Goal: Check status: Check status

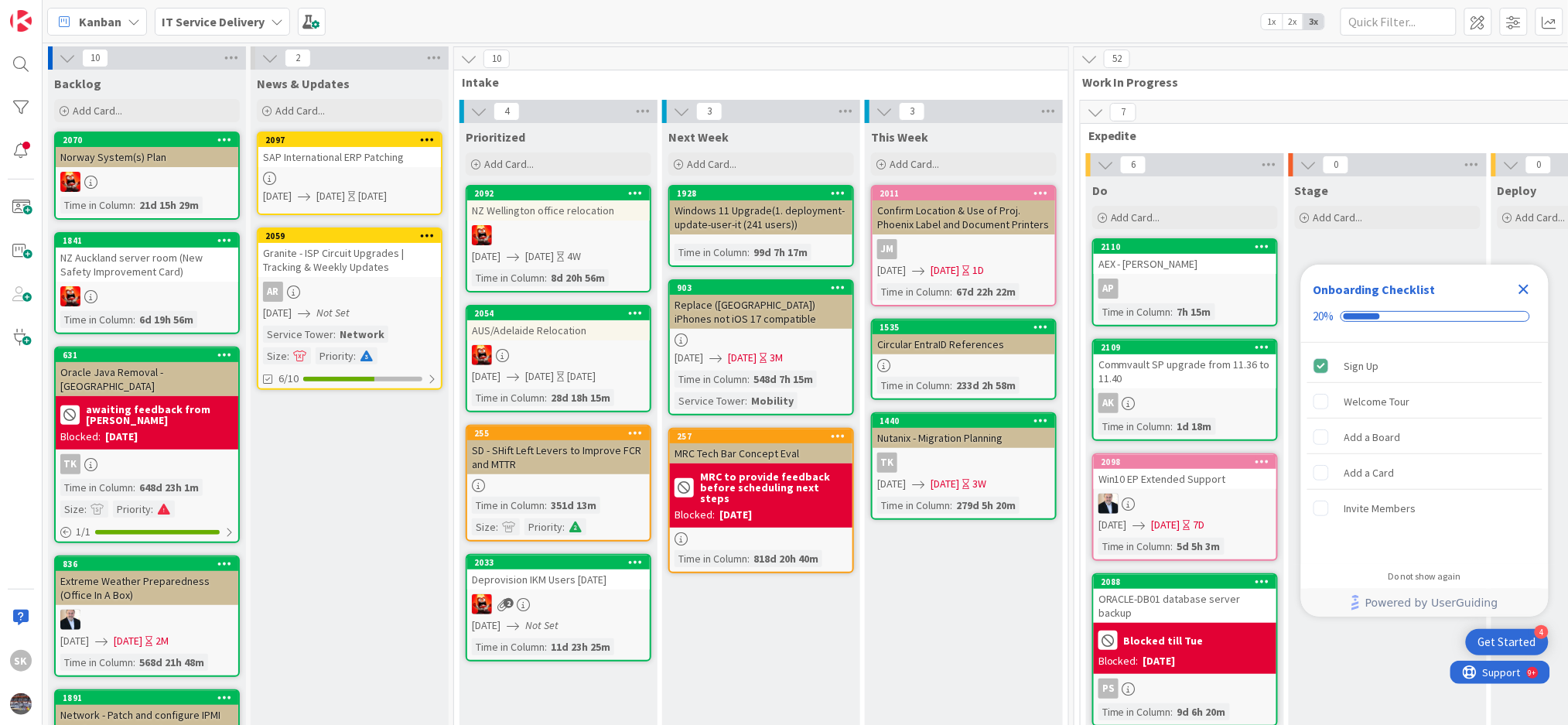
scroll to position [0, 8]
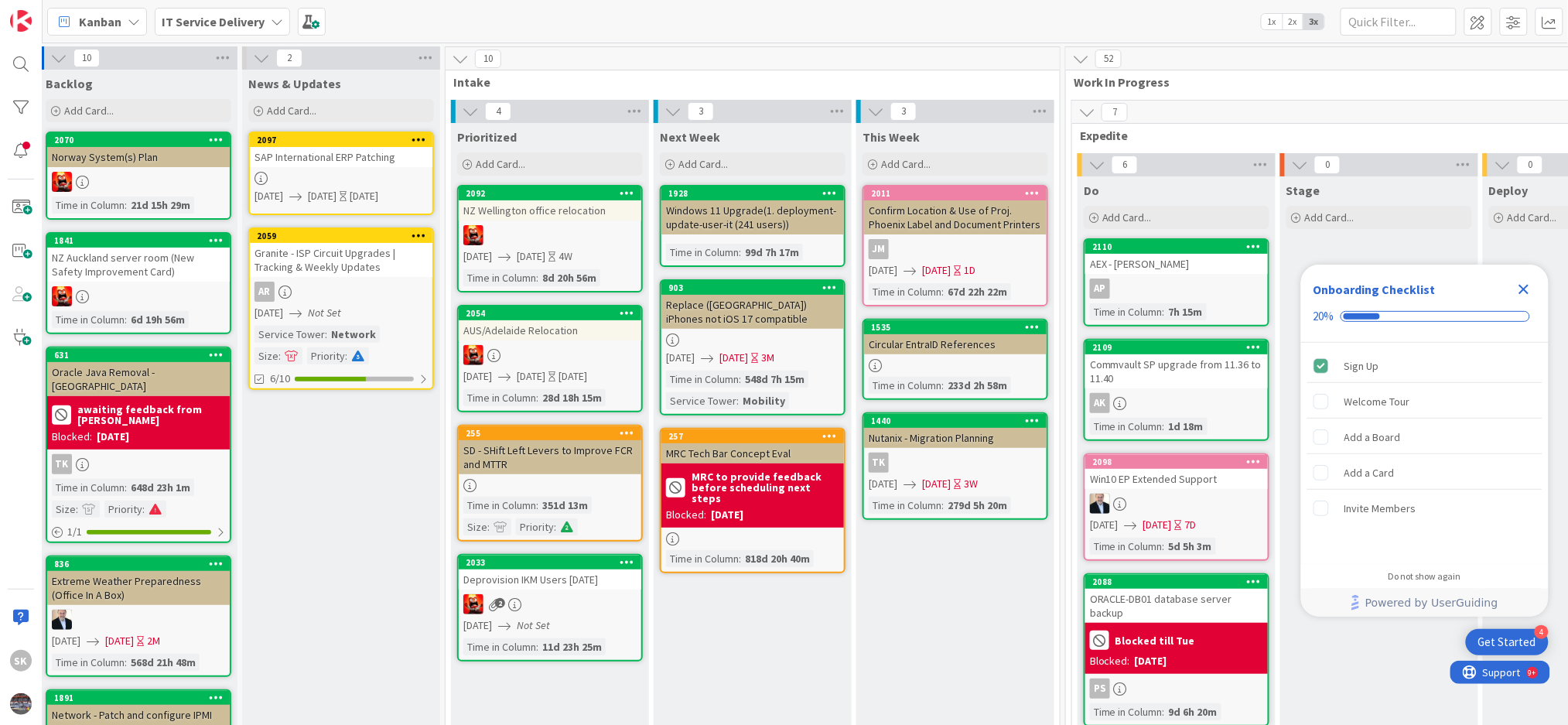
click at [1523, 289] on icon "Close Checklist" at bounding box center [1524, 289] width 10 height 10
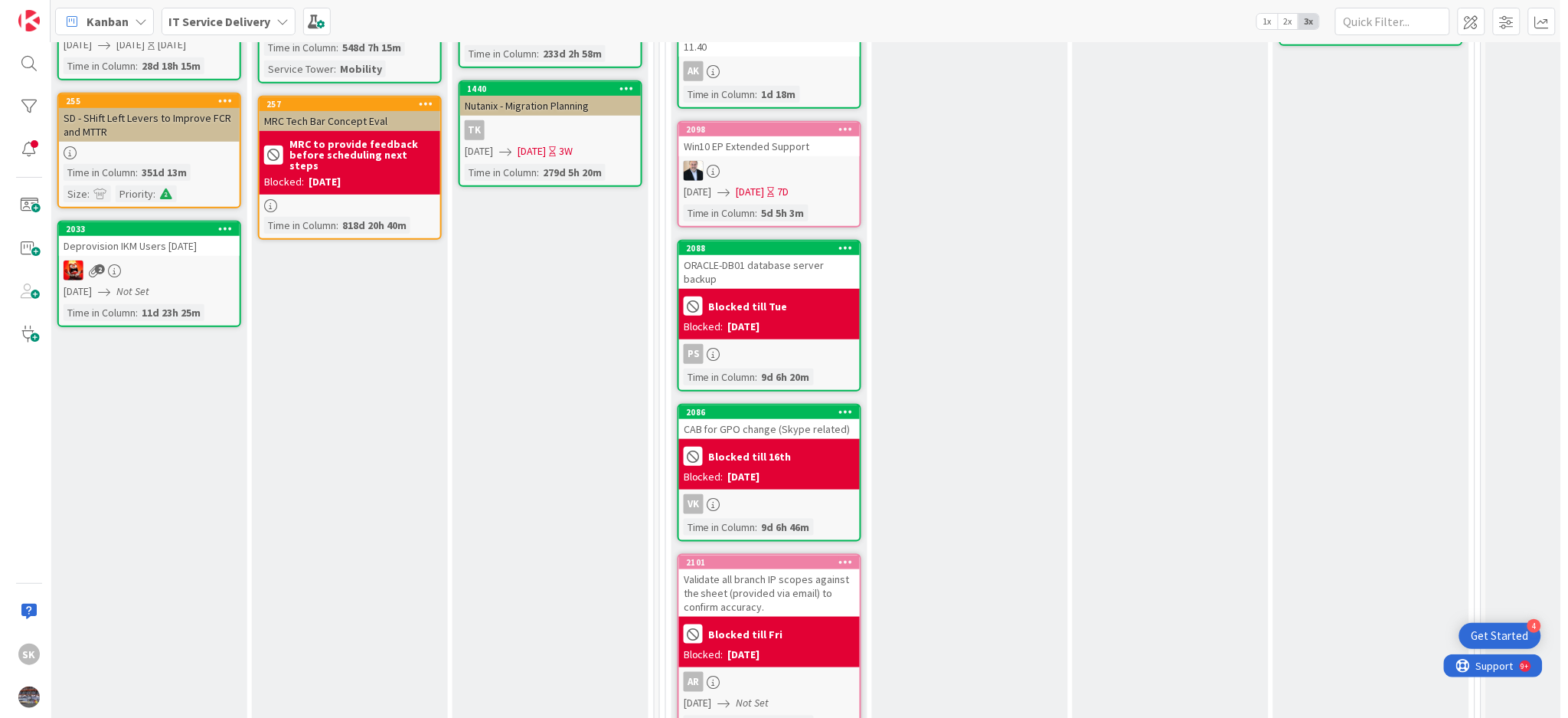
scroll to position [875, 412]
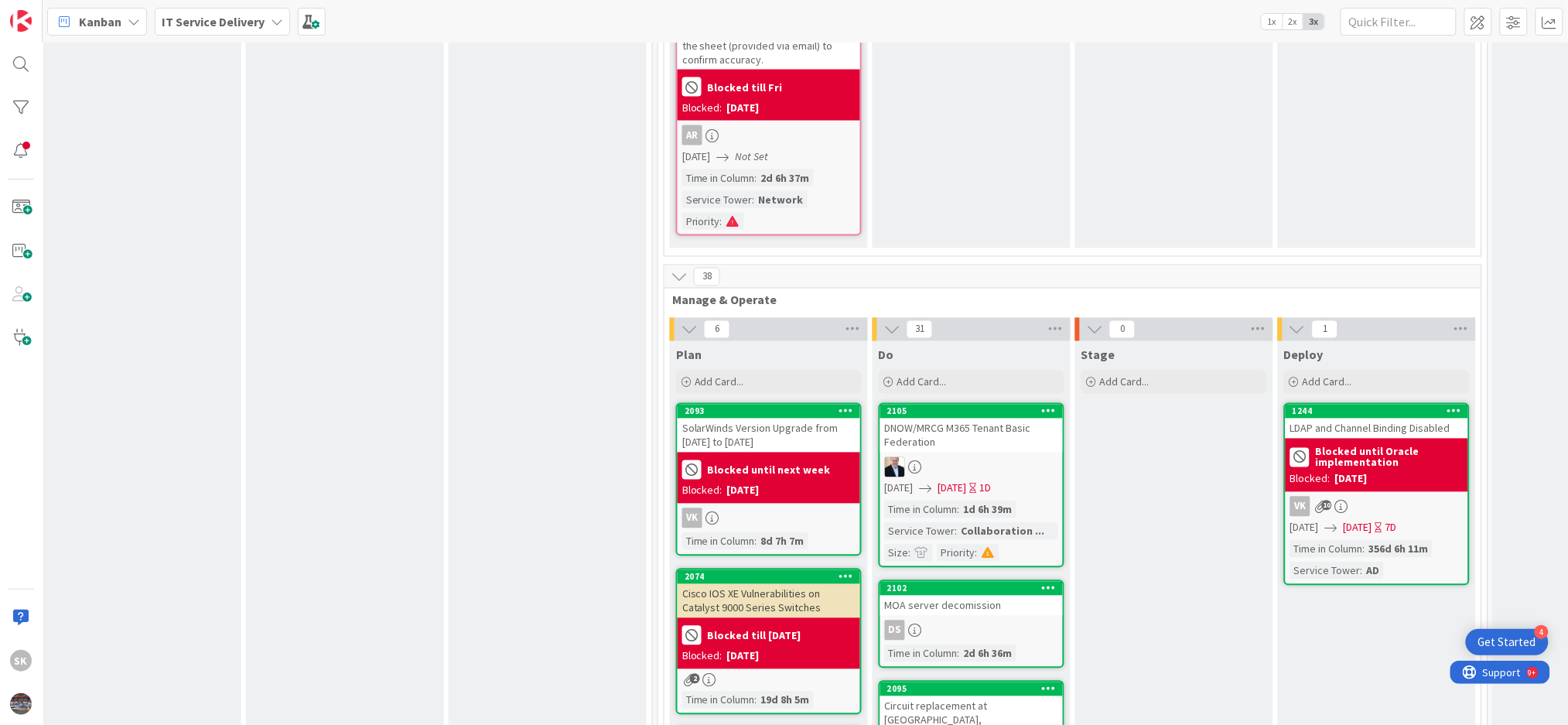
click at [959, 430] on div "2105 DNOW/MRCG M365 Tenant Basic Federation [DATE] [DATE] 1D Time in Column : 1…" at bounding box center [971, 486] width 186 height 165
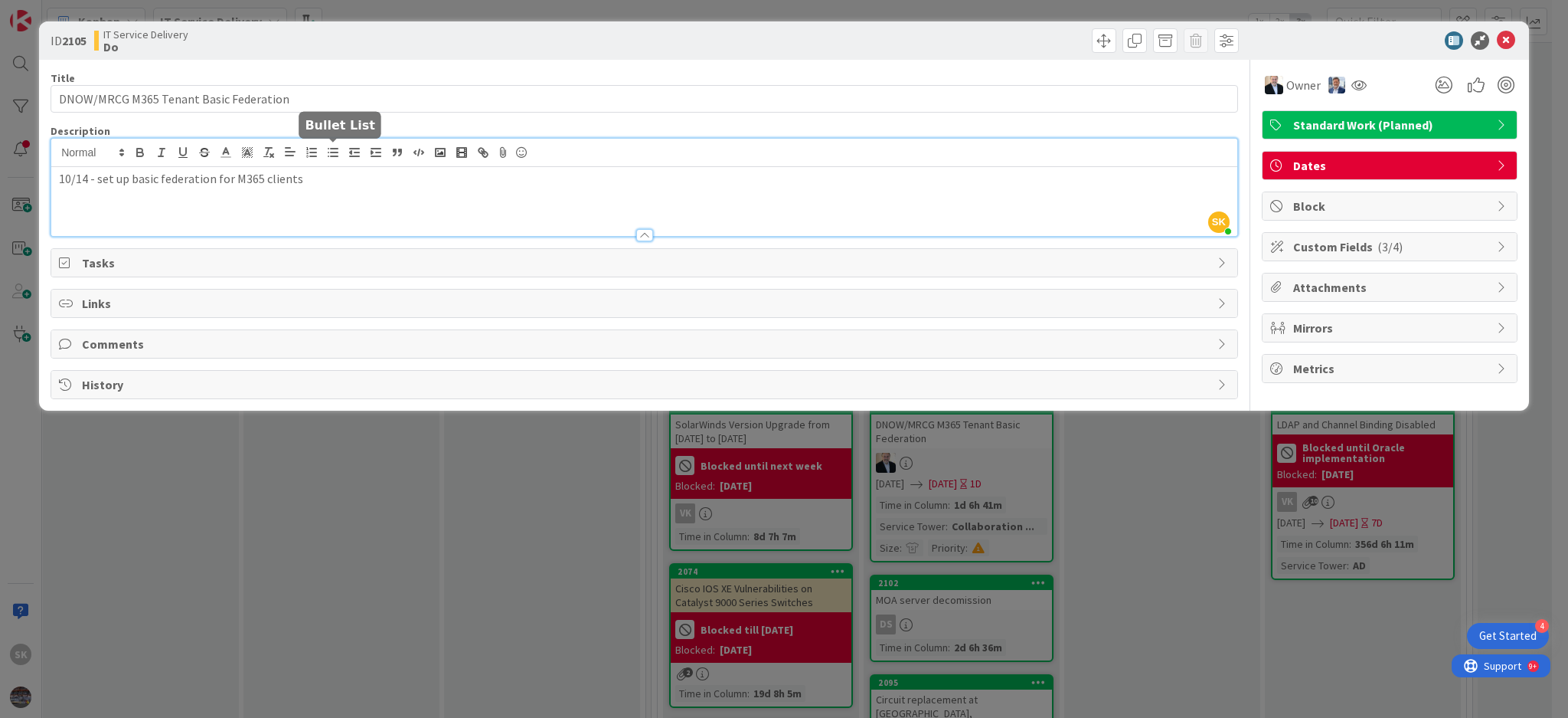
click at [331, 160] on div "SK [PERSON_NAME] just joined 10/14 - set up basic federation for M365 clients" at bounding box center [644, 187] width 1186 height 98
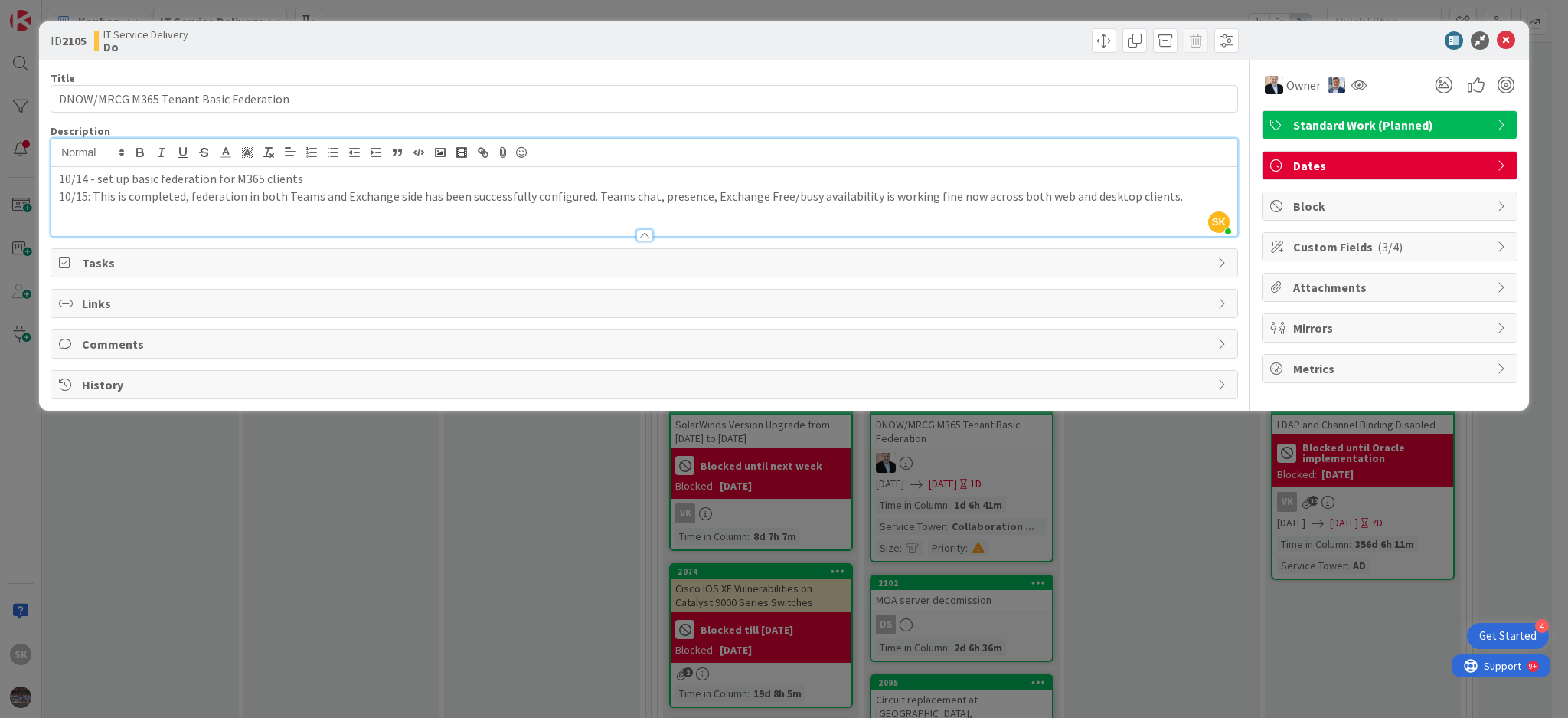
click at [1150, 196] on p "10/15: This is completed, federation in both Teams and Exchange side has been s…" at bounding box center [644, 196] width 1171 height 18
click at [1508, 40] on icon at bounding box center [1506, 40] width 18 height 18
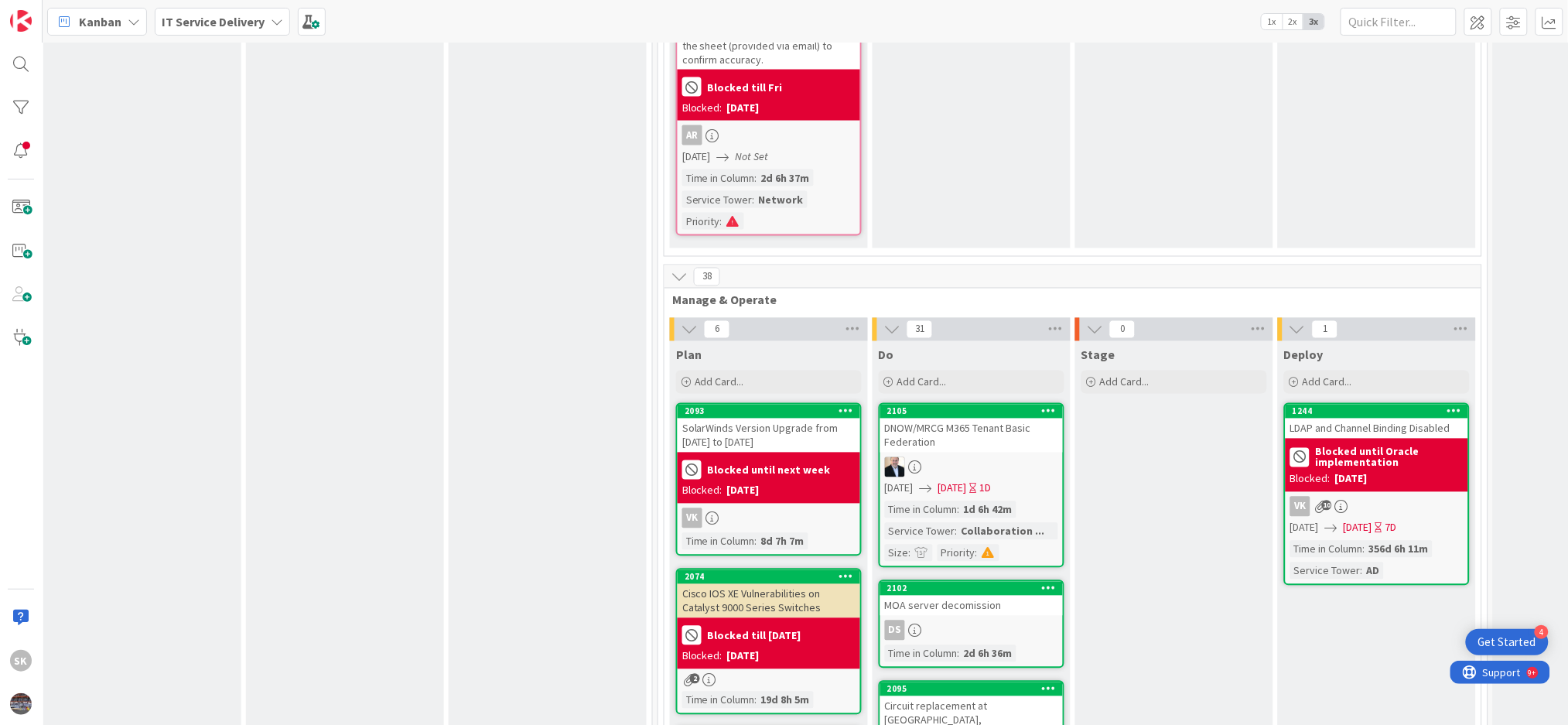
click at [925, 457] on div at bounding box center [971, 467] width 183 height 20
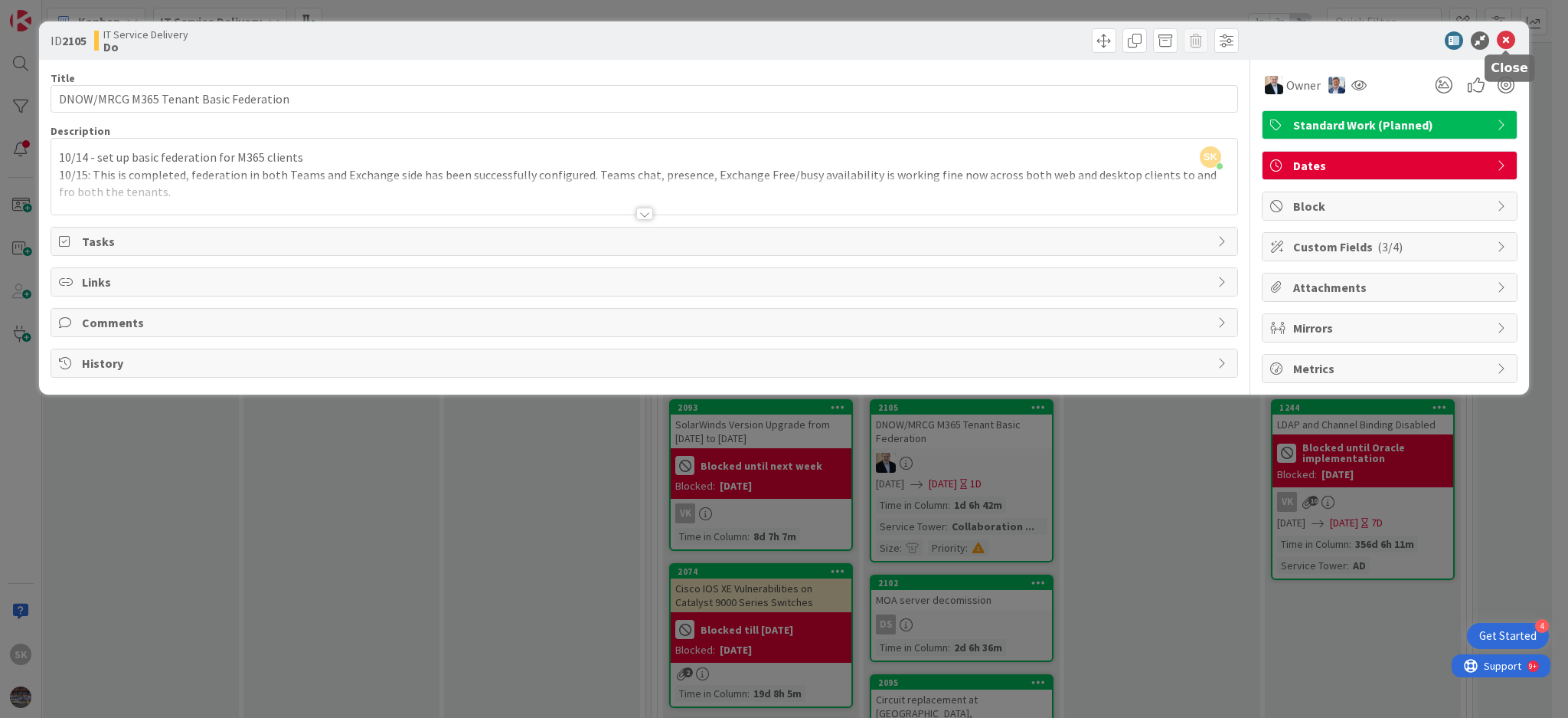
click at [1513, 45] on icon at bounding box center [1506, 40] width 18 height 18
